Goal: Task Accomplishment & Management: Use online tool/utility

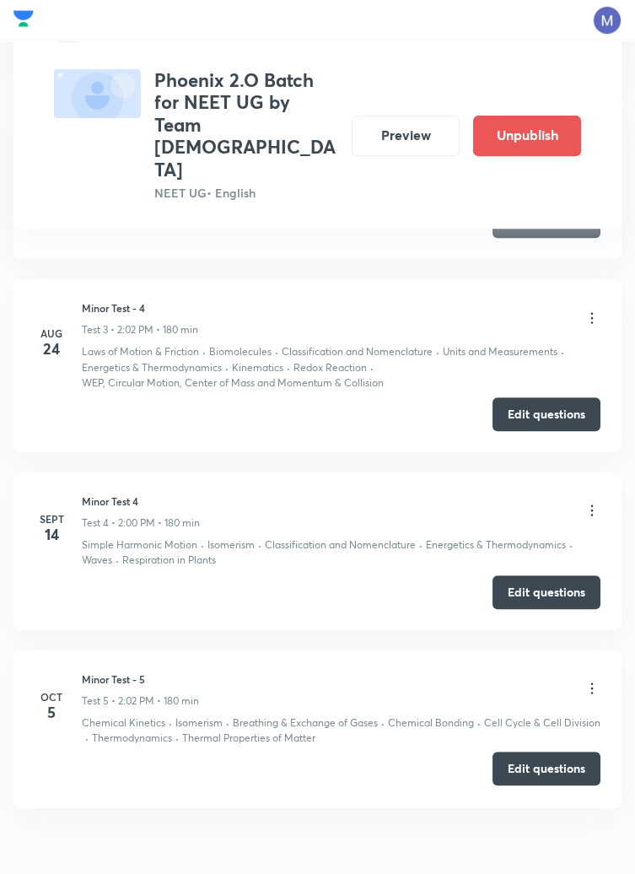
click at [546, 751] on button "Edit questions" at bounding box center [546, 768] width 108 height 34
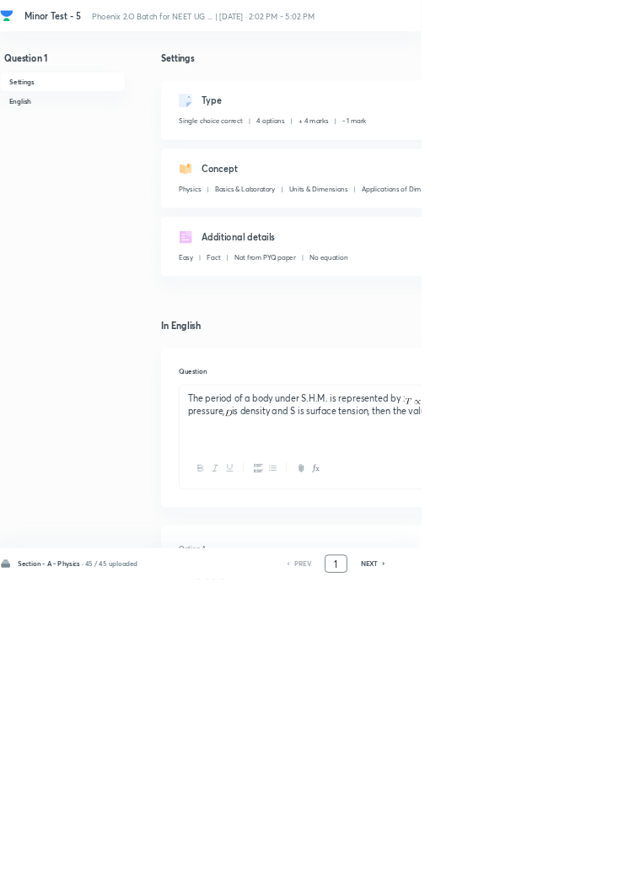
click at [516, 865] on input "1" at bounding box center [507, 851] width 32 height 30
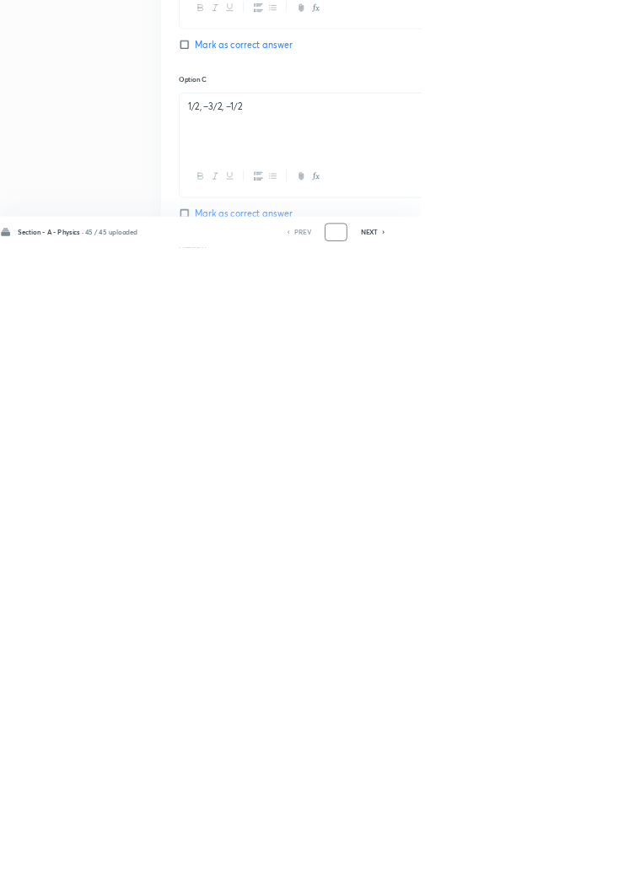
scroll to position [801, 0]
type input "86"
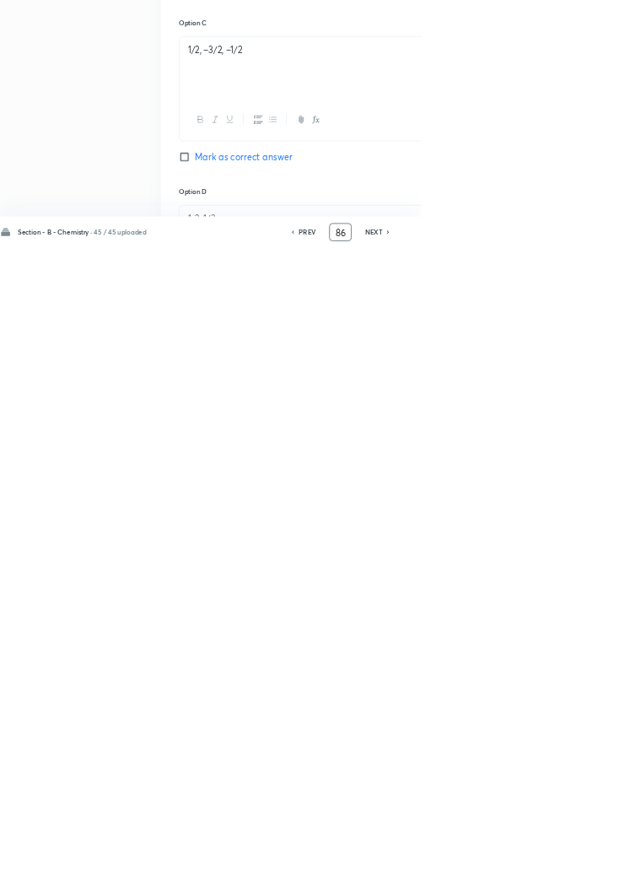
checkbox input "true"
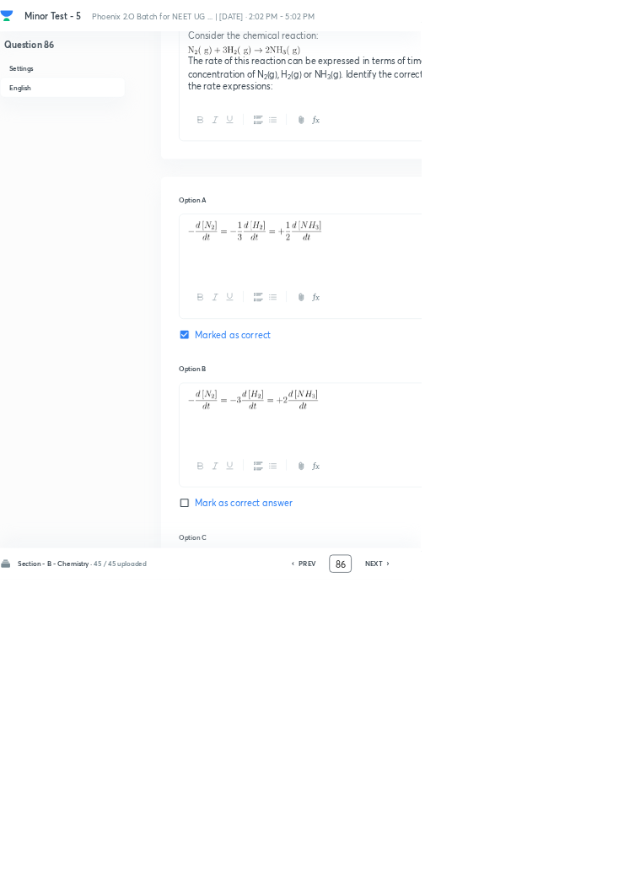
scroll to position [0, 0]
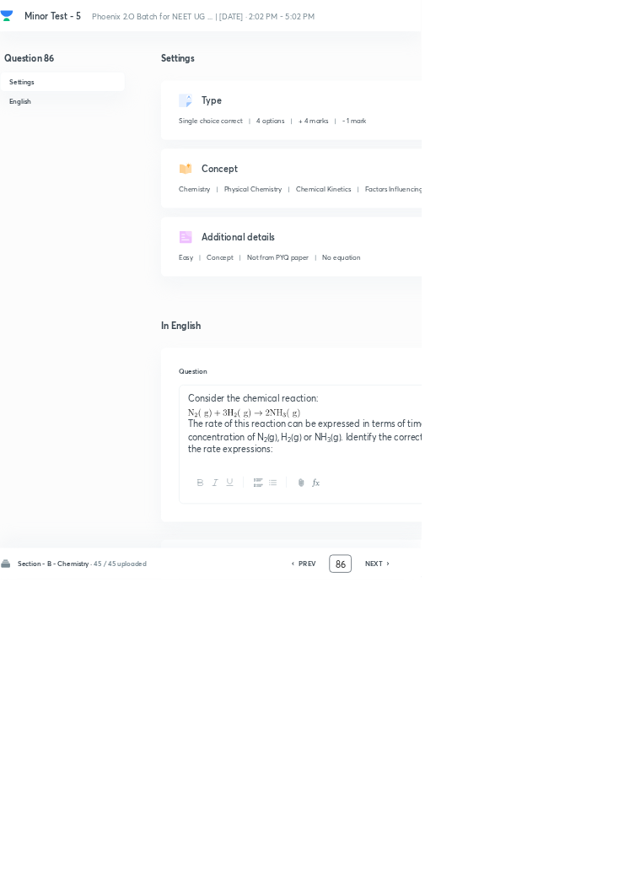
click at [587, 854] on icon at bounding box center [585, 850] width 5 height 8
type input "87"
checkbox input "false"
checkbox input "true"
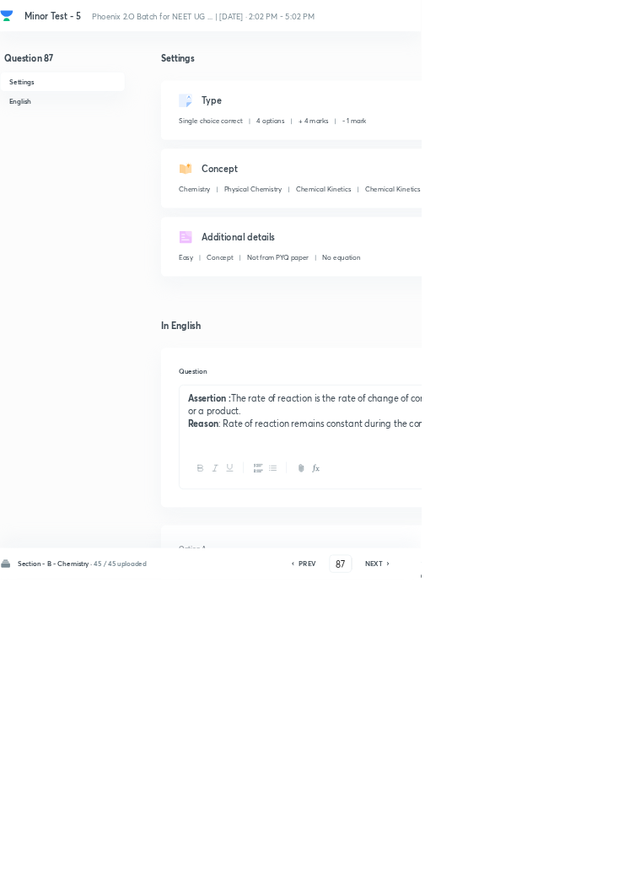
click at [587, 854] on icon at bounding box center [585, 850] width 5 height 8
type input "88"
checkbox input "true"
click at [587, 854] on icon at bounding box center [585, 850] width 5 height 8
type input "89"
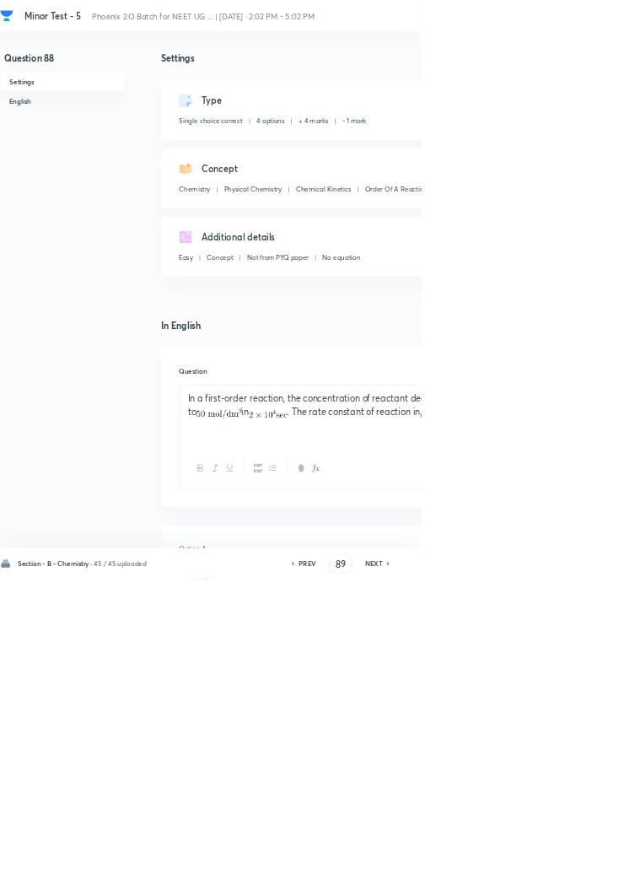
checkbox input "false"
checkbox input "true"
click at [573, 858] on h6 "NEXT" at bounding box center [564, 849] width 26 height 15
type input "90"
checkbox input "true"
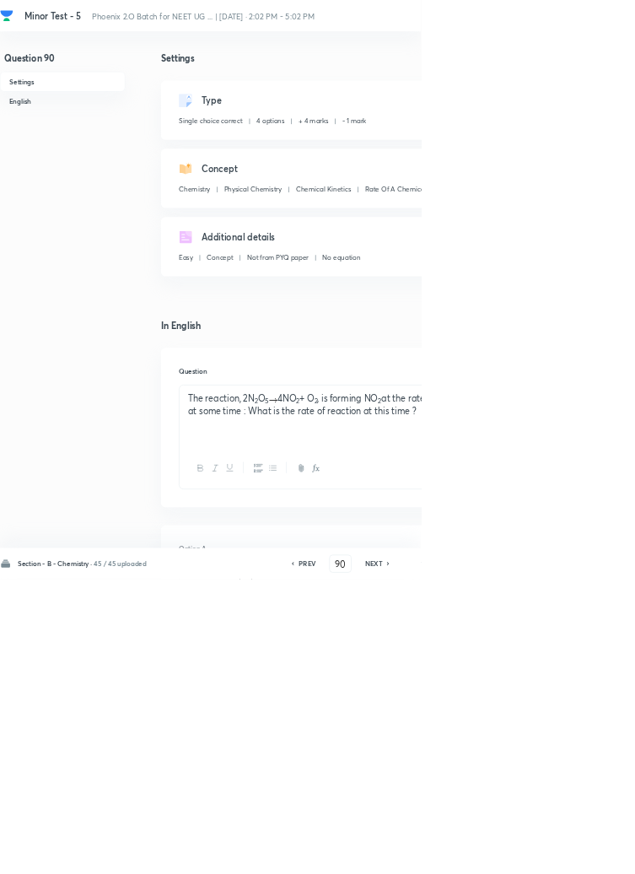
click at [572, 858] on h6 "NEXT" at bounding box center [564, 849] width 26 height 15
type input "91"
checkbox input "false"
checkbox input "true"
click at [438, 854] on icon at bounding box center [435, 850] width 5 height 8
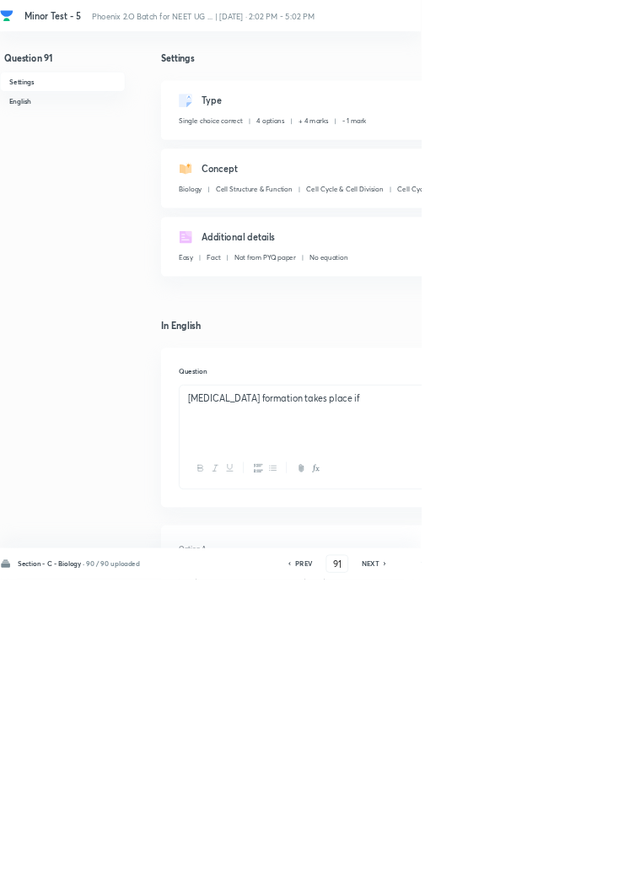
type input "90"
checkbox input "false"
checkbox input "true"
click at [466, 858] on h6 "PREV" at bounding box center [463, 849] width 26 height 15
type input "89"
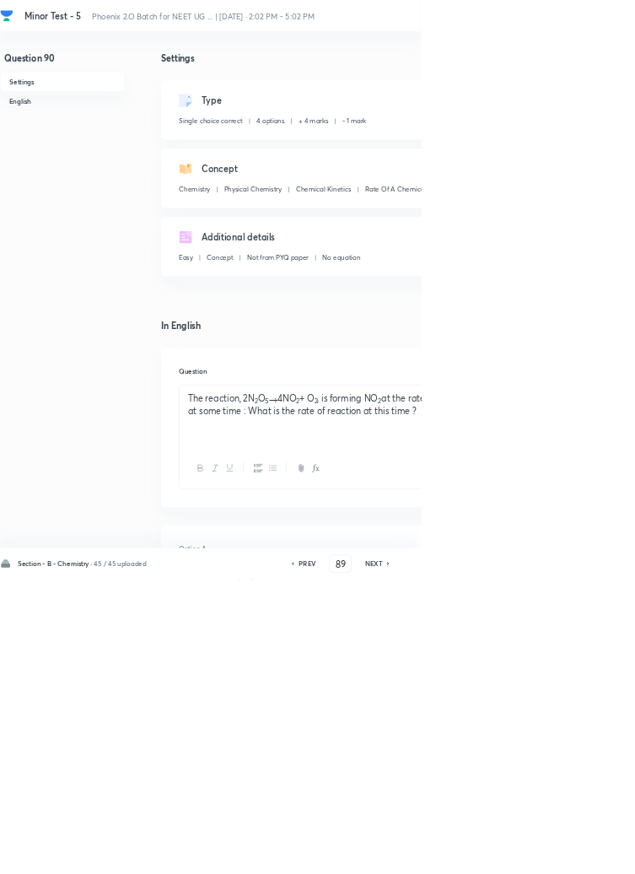
checkbox input "true"
click at [465, 858] on h6 "PREV" at bounding box center [463, 849] width 26 height 15
type input "88"
checkbox input "false"
checkbox input "true"
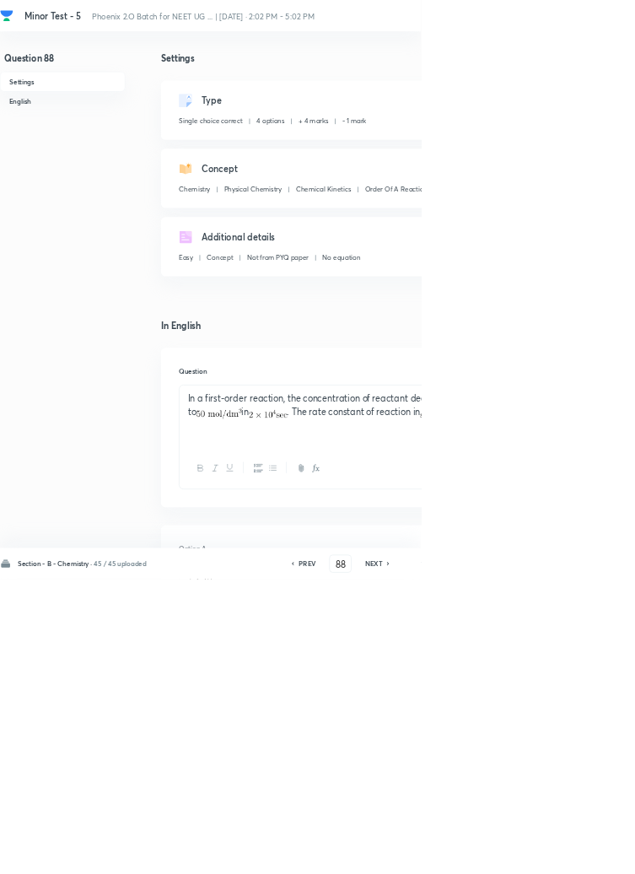
click at [463, 858] on h6 "PREV" at bounding box center [463, 849] width 26 height 15
type input "87"
checkbox input "true"
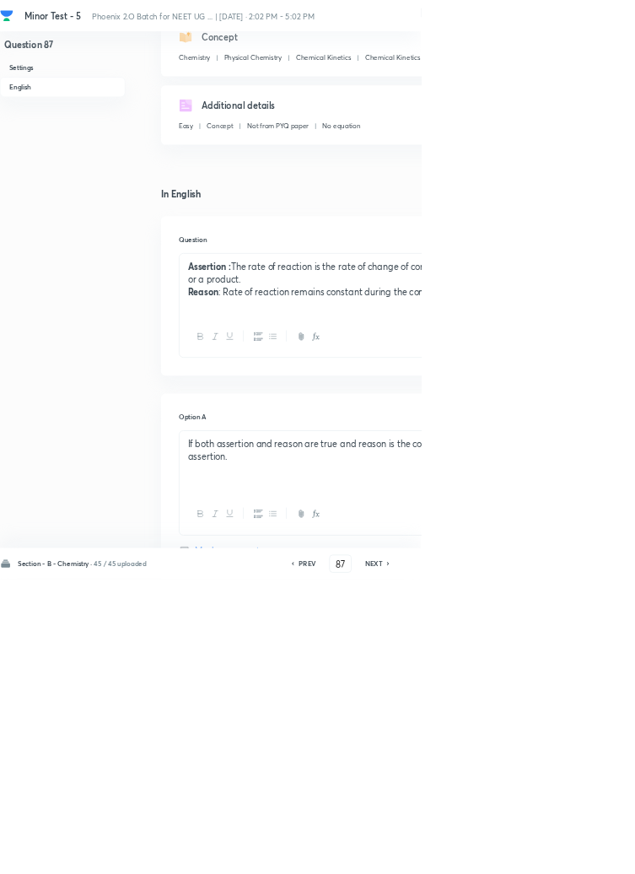
scroll to position [804, 0]
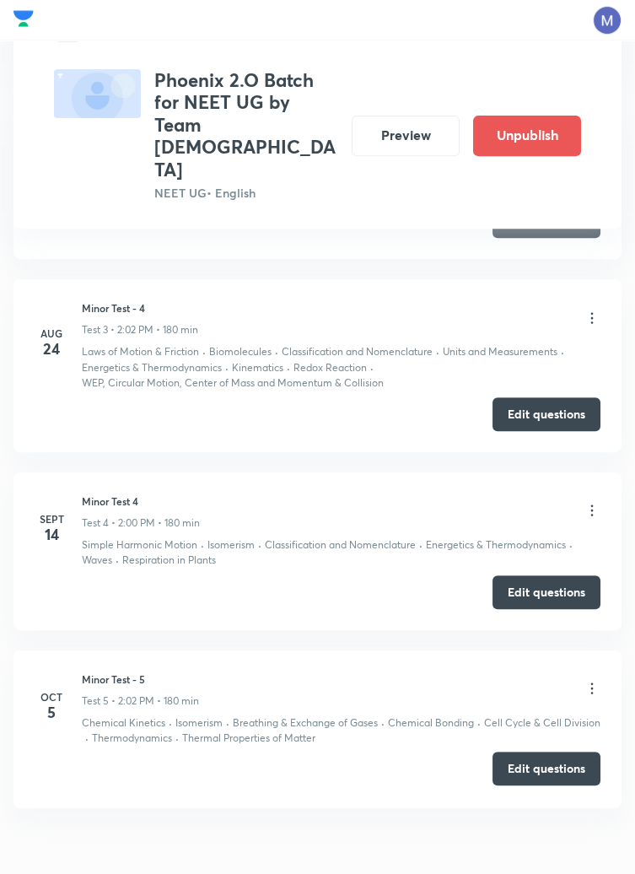
click at [556, 751] on button "Edit questions" at bounding box center [546, 768] width 108 height 34
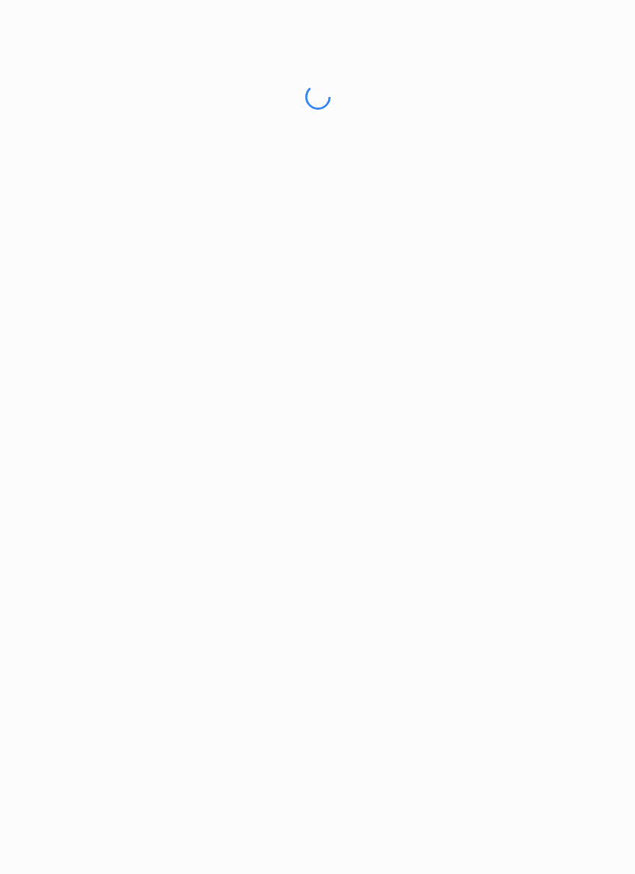
click at [587, 194] on html "No internet connection" at bounding box center [317, 97] width 635 height 194
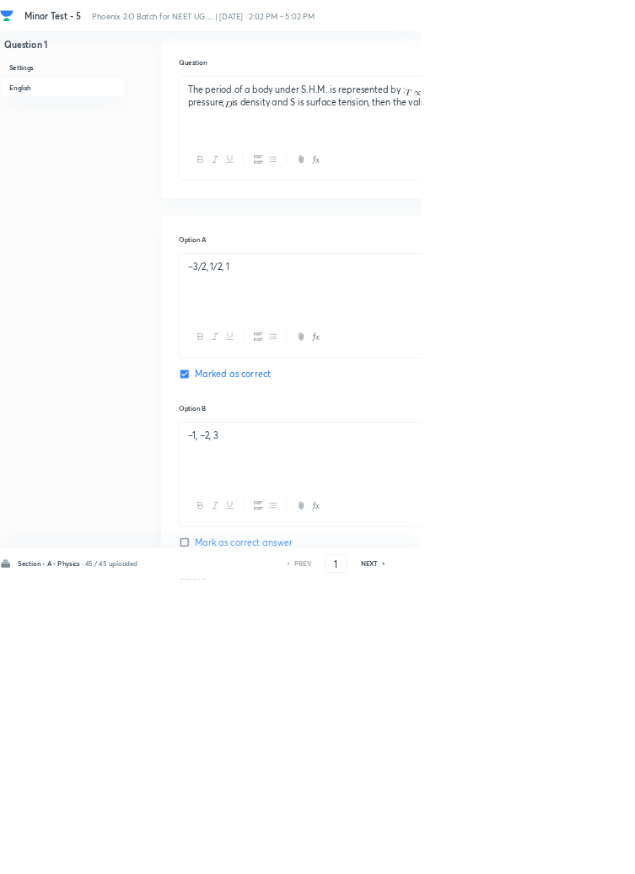
scroll to position [804, 0]
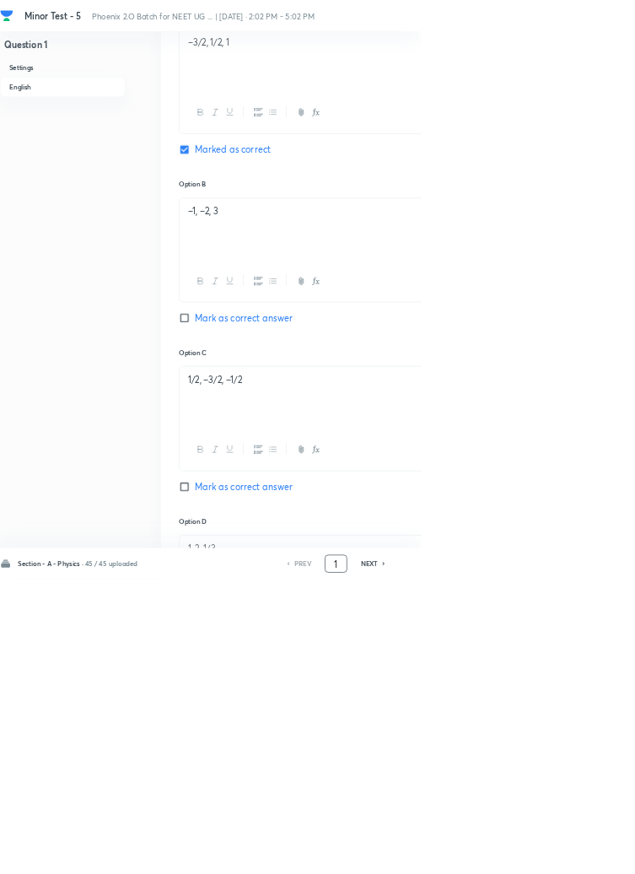
click at [513, 865] on input "1" at bounding box center [507, 851] width 32 height 30
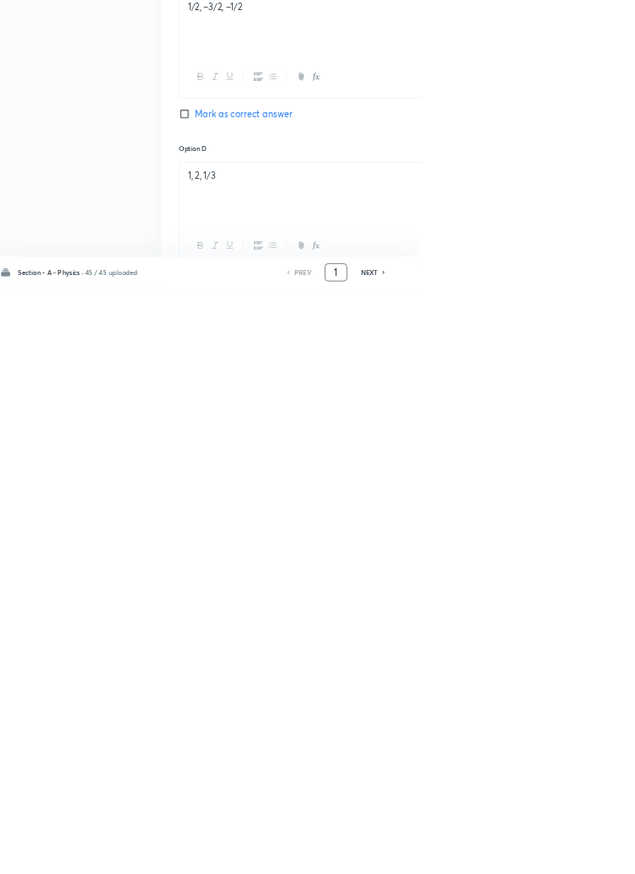
scroll to position [927, 0]
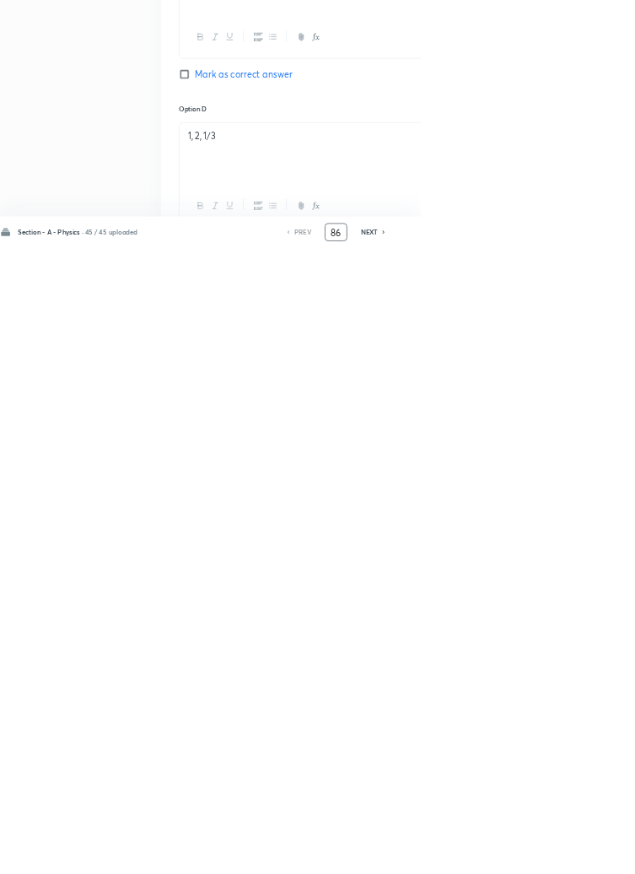
type input "86"
checkbox input "true"
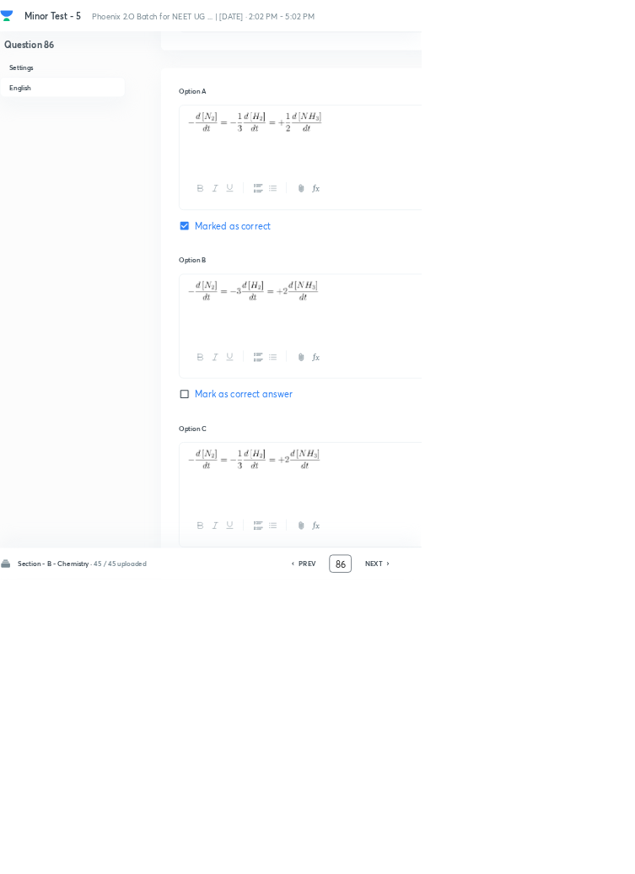
scroll to position [0, 0]
